Goal: Download file/media

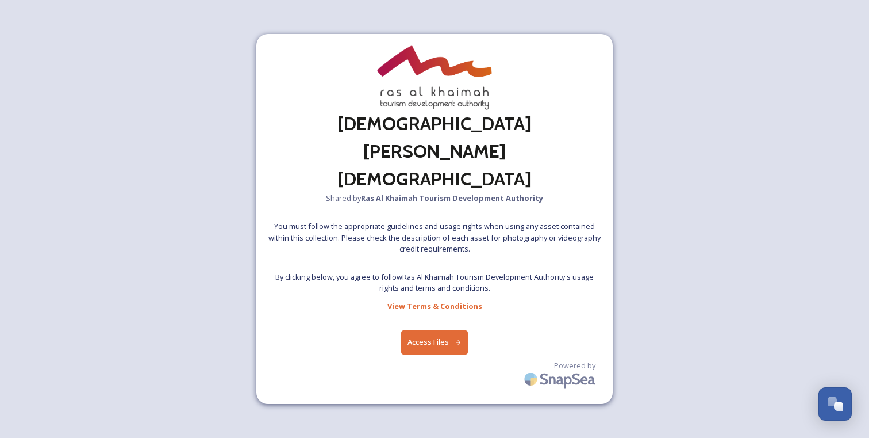
click at [439, 330] on button "Access Files" at bounding box center [434, 342] width 67 height 24
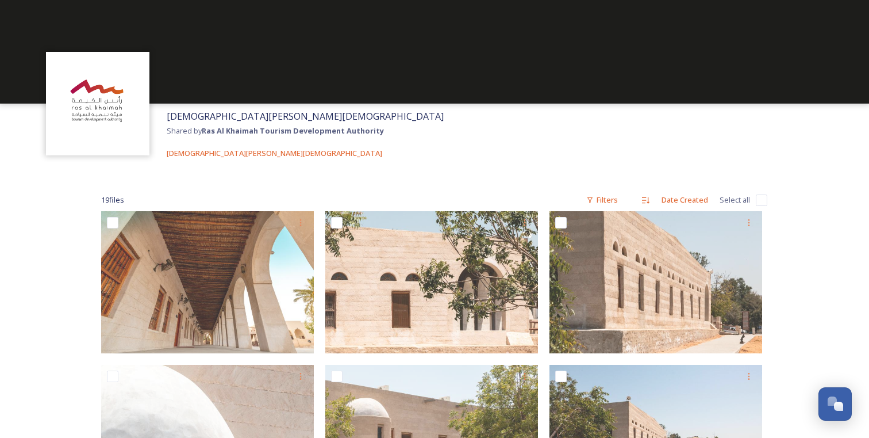
click at [764, 199] on input "checkbox" at bounding box center [762, 200] width 12 height 12
checkbox input "true"
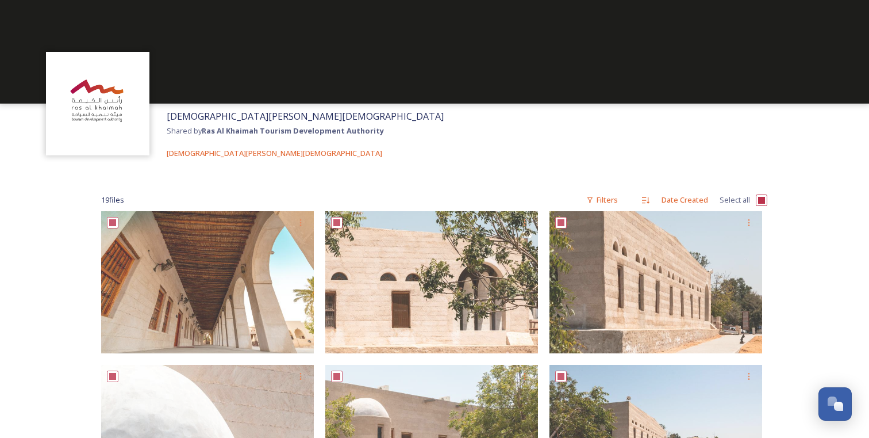
checkbox input "true"
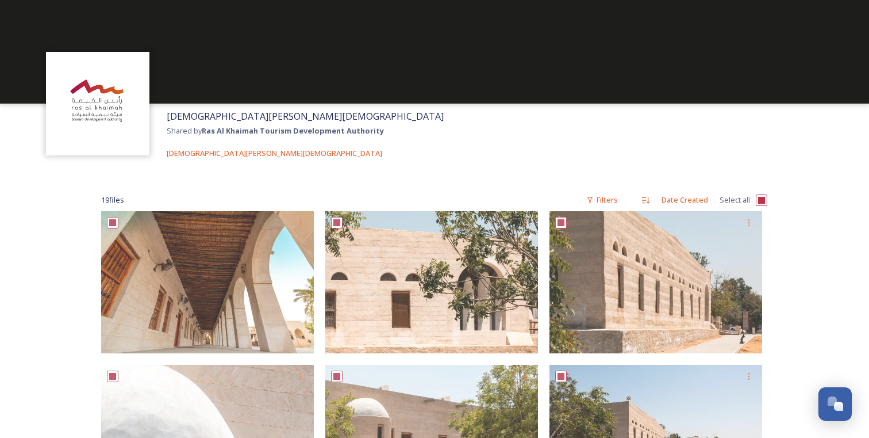
checkbox input "true"
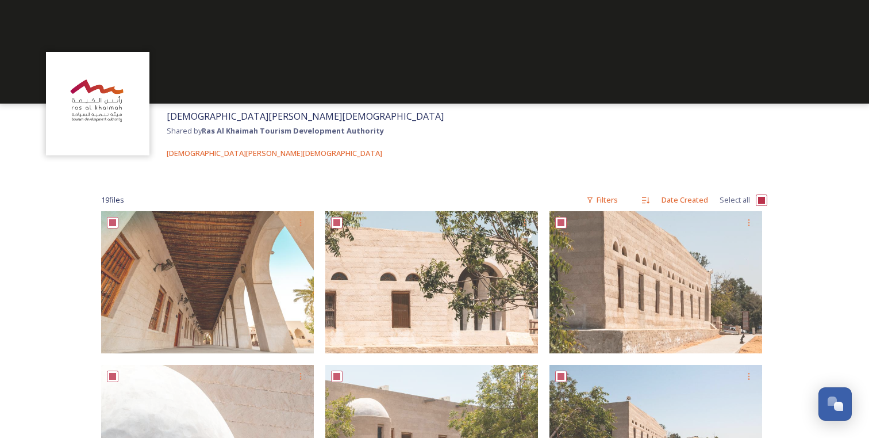
checkbox input "true"
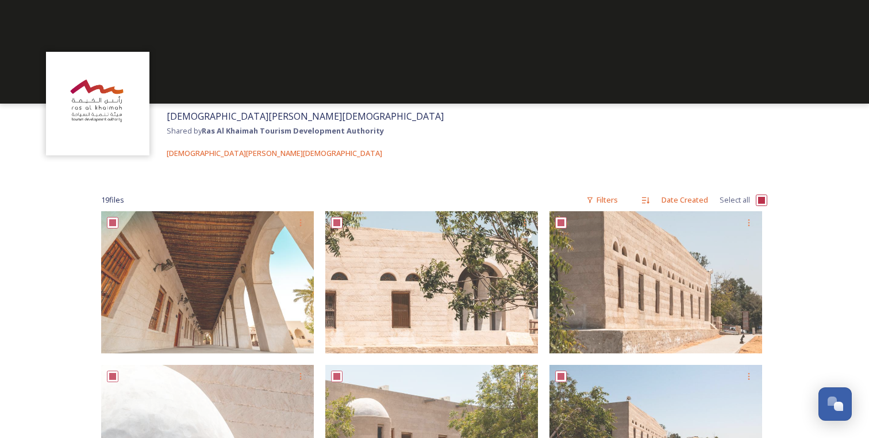
checkbox input "true"
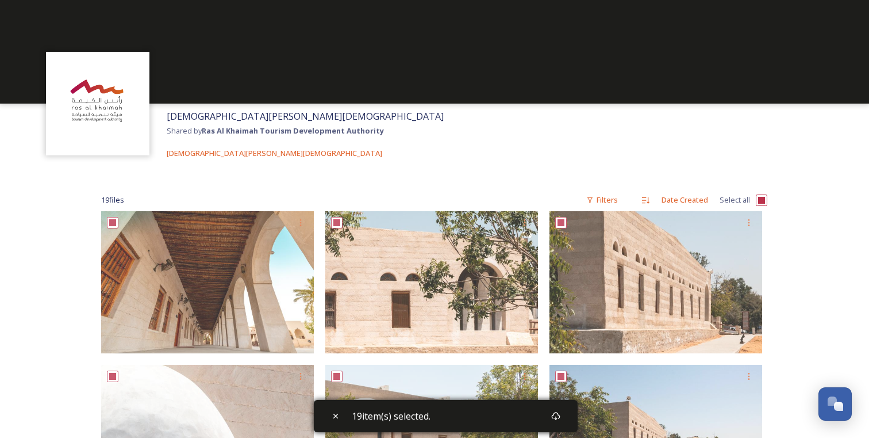
click at [562, 123] on div "[DEMOGRAPHIC_DATA][PERSON_NAME][DEMOGRAPHIC_DATA] Shared by Ras Al Khaimah Tour…" at bounding box center [434, 135] width 869 height 62
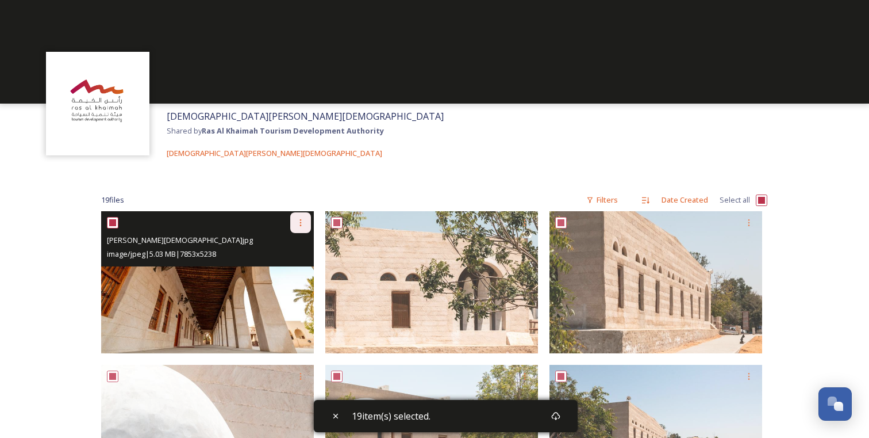
click at [300, 224] on icon at bounding box center [301, 222] width 2 height 7
click at [293, 263] on div "Download" at bounding box center [287, 270] width 47 height 22
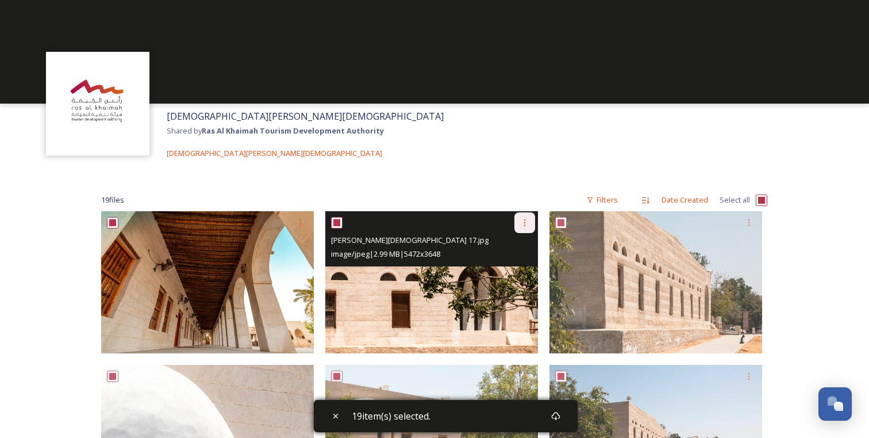
click at [535, 221] on div at bounding box center [525, 222] width 21 height 21
click at [508, 273] on span "Download" at bounding box center [511, 270] width 35 height 11
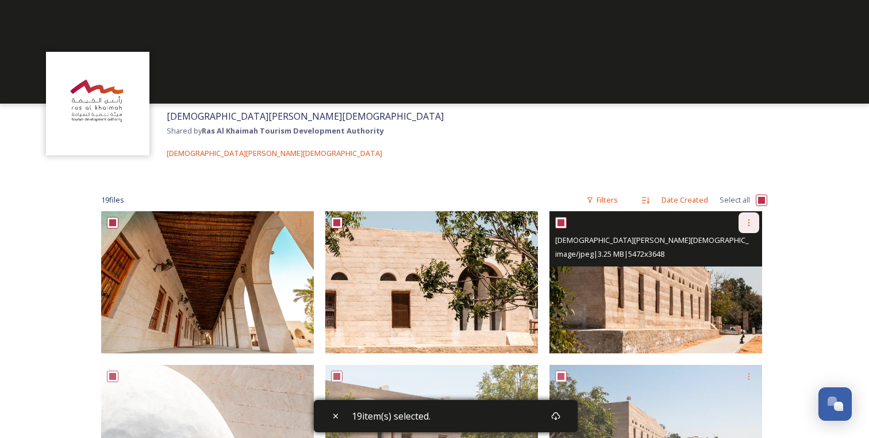
click at [755, 224] on div at bounding box center [749, 222] width 21 height 21
click at [739, 274] on span "Download" at bounding box center [735, 270] width 35 height 11
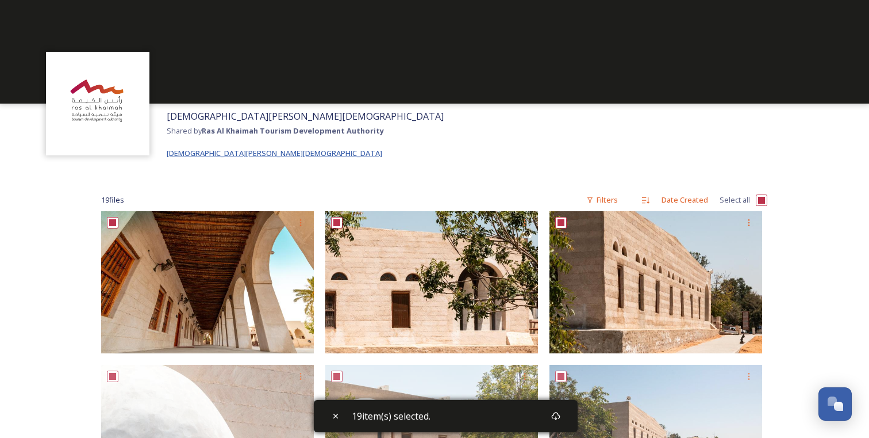
click at [210, 149] on span "[DEMOGRAPHIC_DATA][PERSON_NAME][DEMOGRAPHIC_DATA]" at bounding box center [275, 153] width 216 height 10
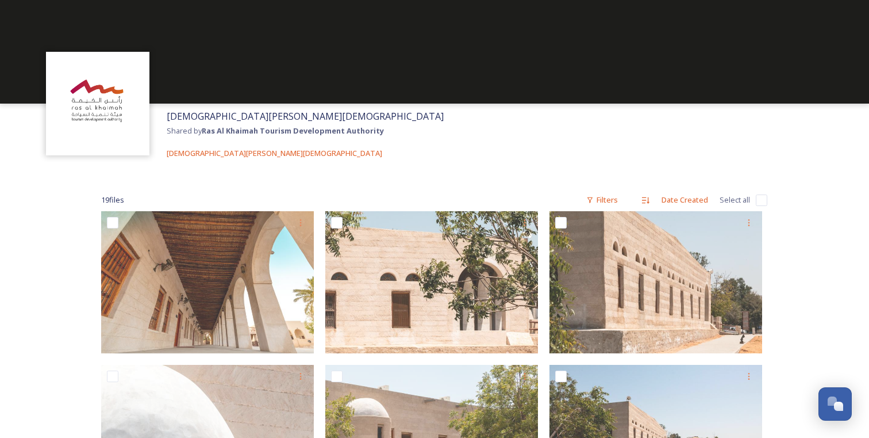
click at [754, 201] on div "19 file s Filters Date Created Select all" at bounding box center [434, 200] width 666 height 22
click at [757, 201] on input "checkbox" at bounding box center [762, 200] width 12 height 12
checkbox input "true"
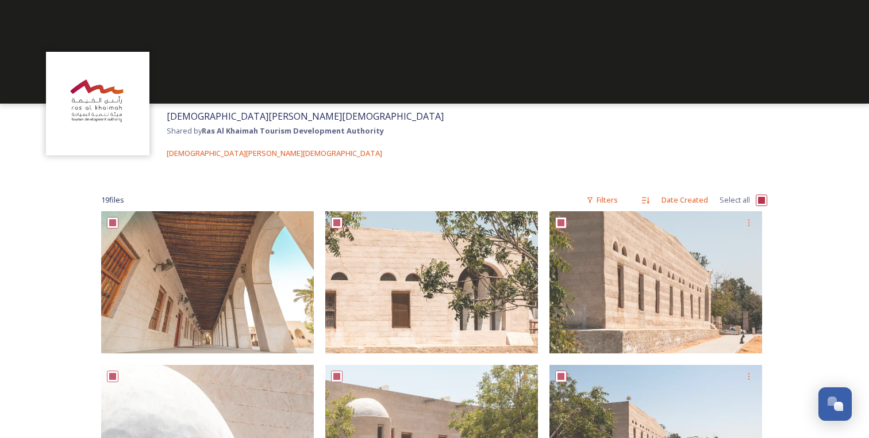
checkbox input "true"
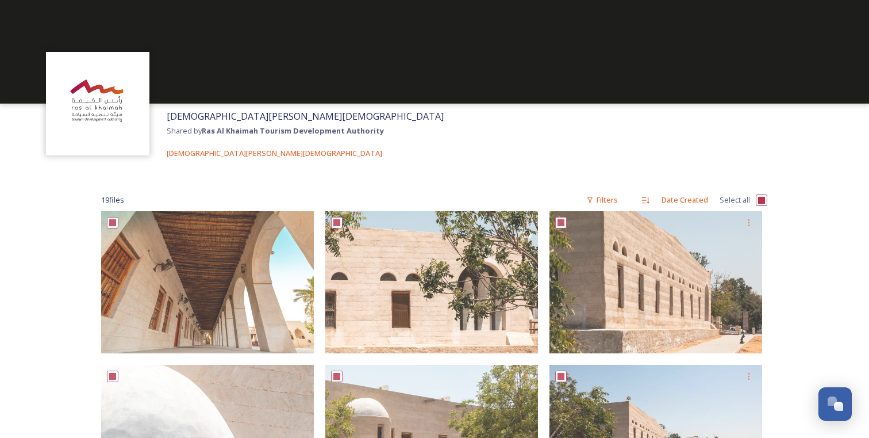
checkbox input "true"
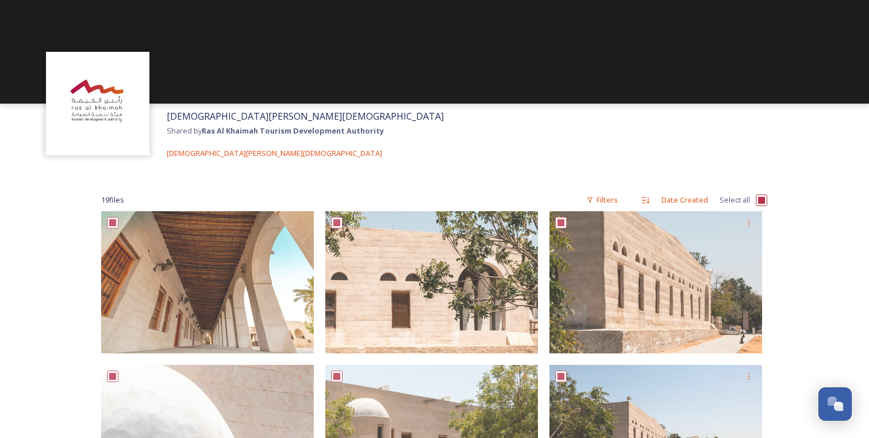
checkbox input "true"
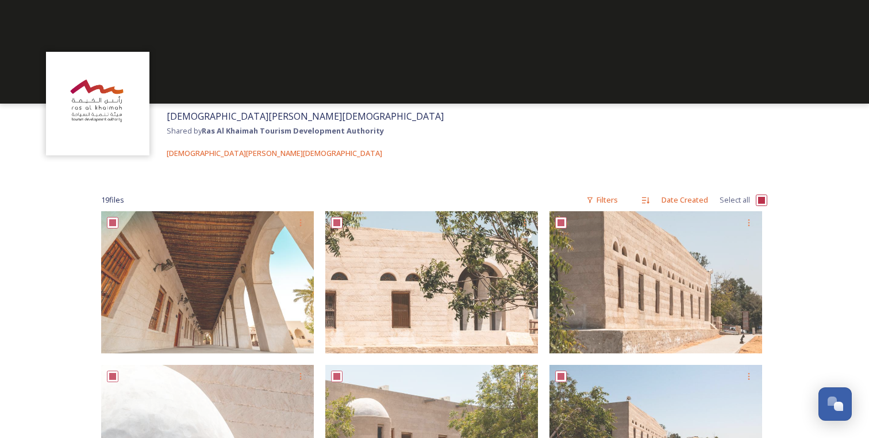
checkbox input "true"
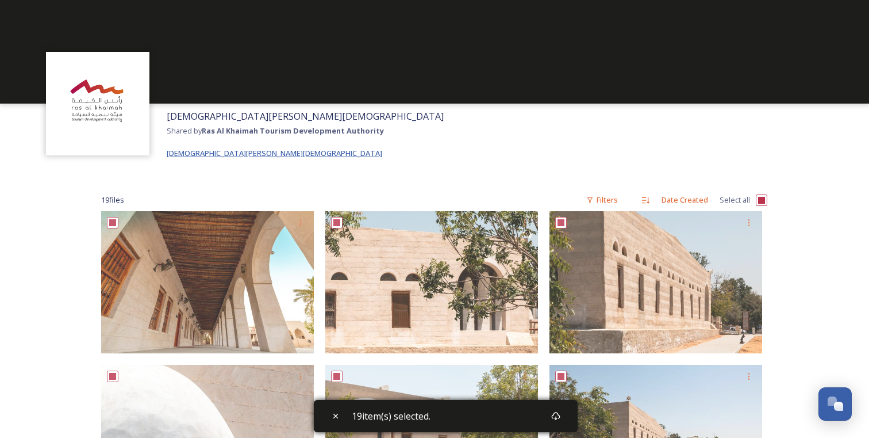
scroll to position [2, 0]
